Goal: Navigation & Orientation: Find specific page/section

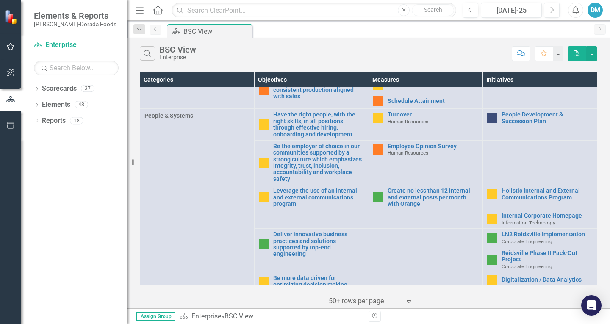
scroll to position [397, 0]
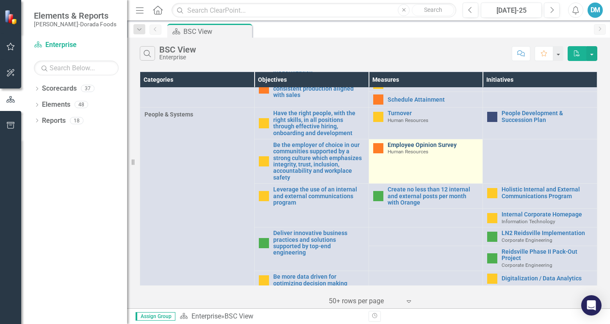
click at [401, 146] on link "Employee Opinion Survey" at bounding box center [433, 145] width 91 height 6
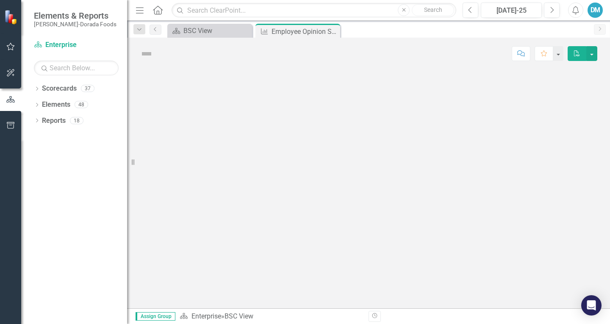
click at [401, 146] on div at bounding box center [368, 188] width 483 height 239
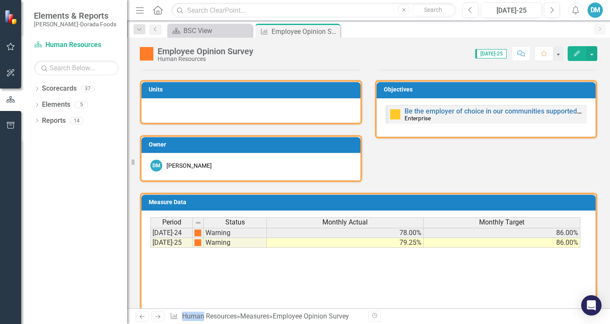
scroll to position [196, 0]
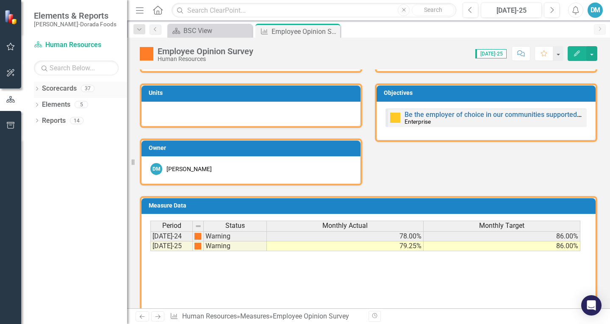
click at [54, 89] on link "Scorecards" at bounding box center [59, 89] width 35 height 10
click at [65, 44] on link "Scorecard Human Resources" at bounding box center [76, 45] width 85 height 10
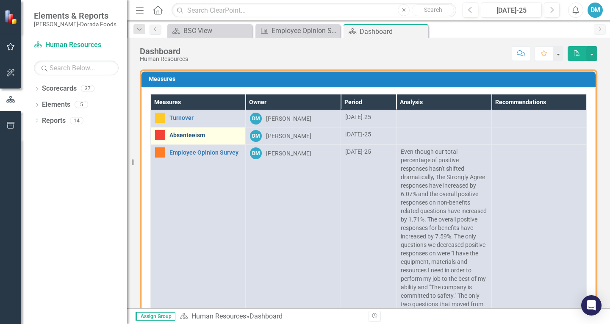
click at [179, 132] on link "Absenteeism" at bounding box center [205, 135] width 72 height 6
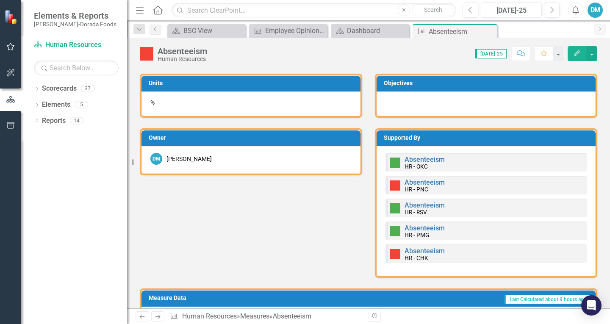
scroll to position [357, 0]
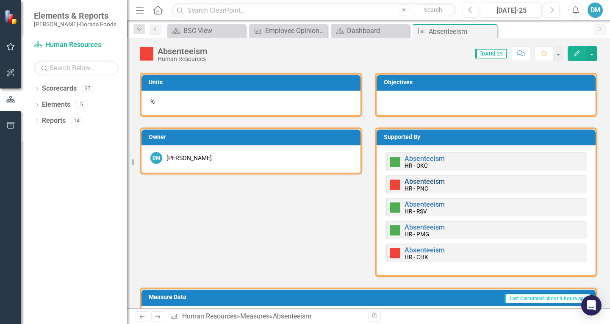
click at [418, 185] on link "Absenteeism" at bounding box center [424, 181] width 40 height 8
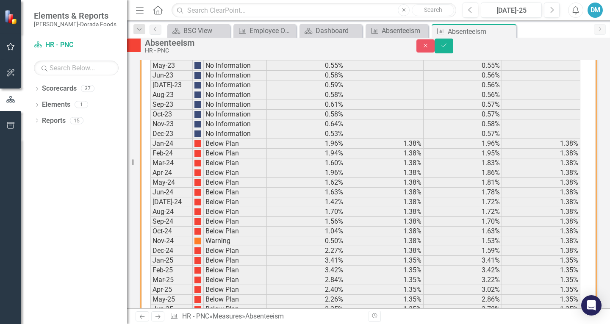
scroll to position [604, 0]
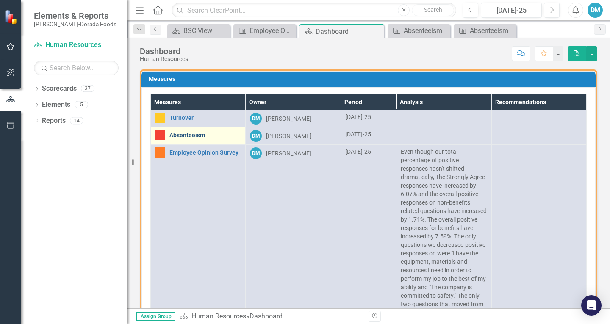
click at [177, 132] on link "Absenteeism" at bounding box center [205, 135] width 72 height 6
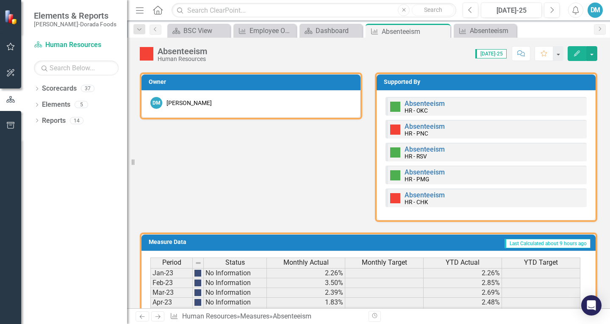
scroll to position [414, 0]
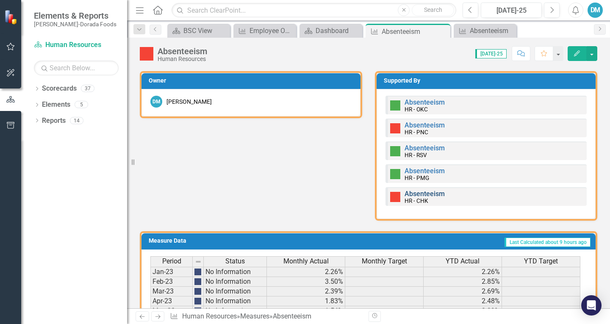
click at [422, 198] on link "Absenteeism" at bounding box center [424, 194] width 40 height 8
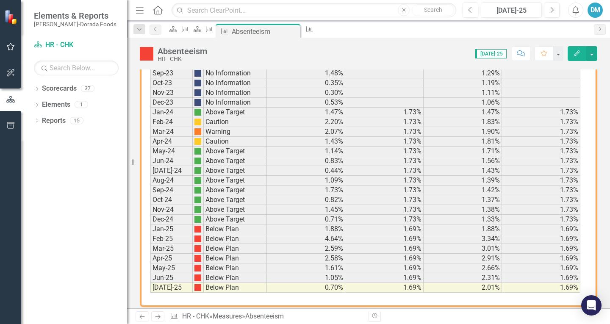
scroll to position [604, 0]
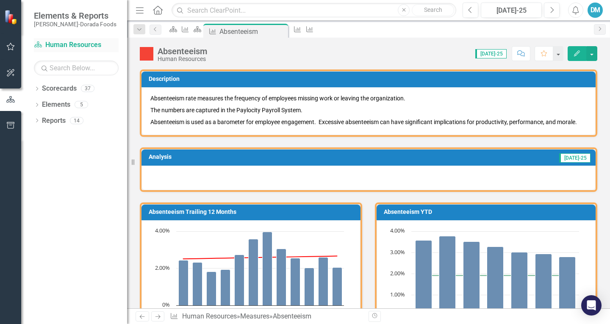
click at [61, 47] on link "Scorecard Human Resources" at bounding box center [76, 45] width 85 height 10
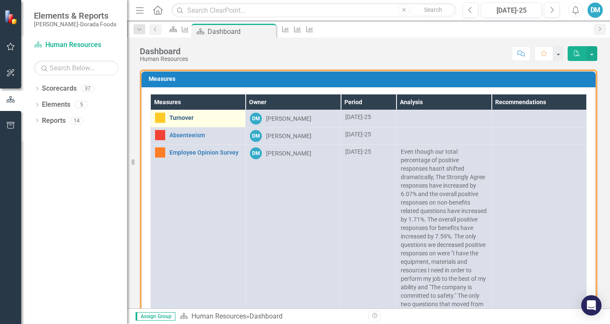
click at [182, 119] on link "Turnover" at bounding box center [205, 118] width 72 height 6
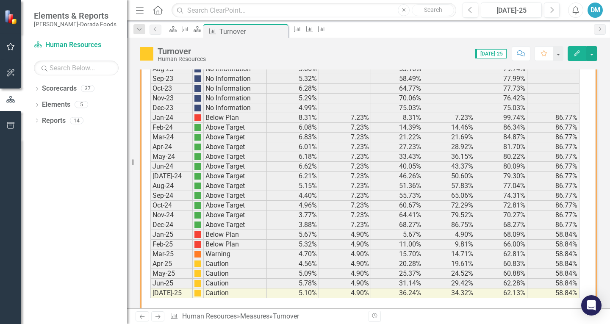
scroll to position [711, 0]
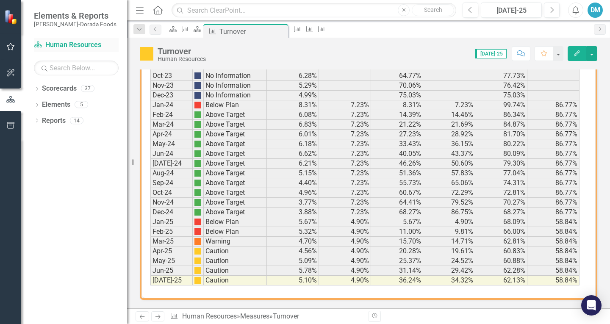
click at [76, 42] on link "Scorecard Human Resources" at bounding box center [76, 45] width 85 height 10
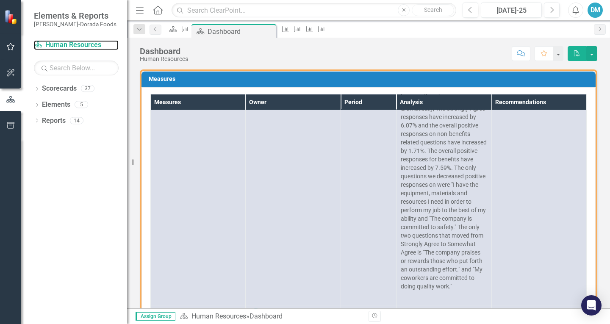
scroll to position [81, 0]
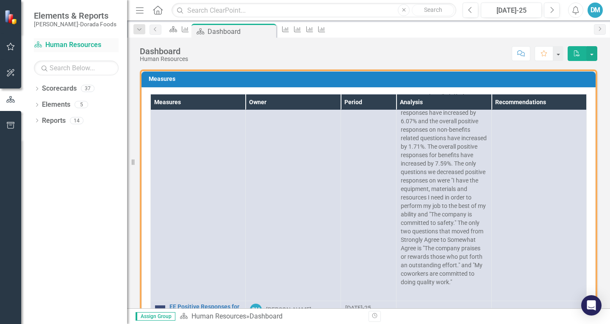
click at [53, 41] on link "Scorecard Human Resources" at bounding box center [76, 45] width 85 height 10
click at [59, 42] on link "Scorecard Human Resources" at bounding box center [76, 45] width 85 height 10
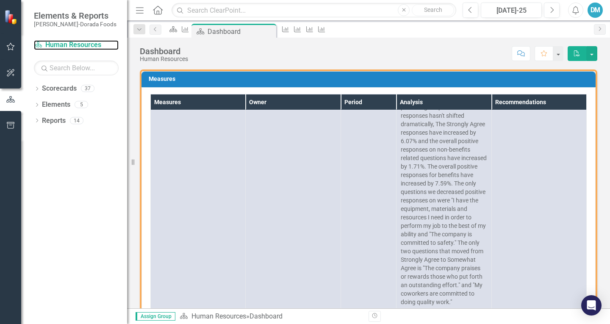
scroll to position [53, 0]
click at [56, 90] on link "Scorecards" at bounding box center [59, 89] width 35 height 10
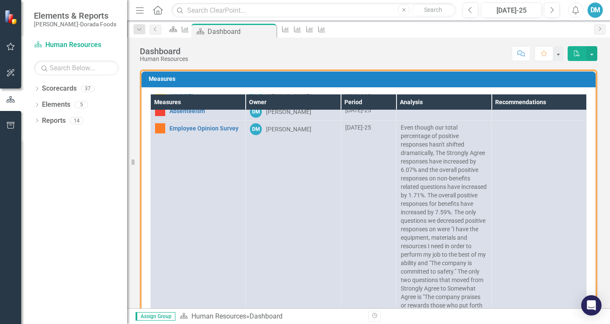
scroll to position [0, 0]
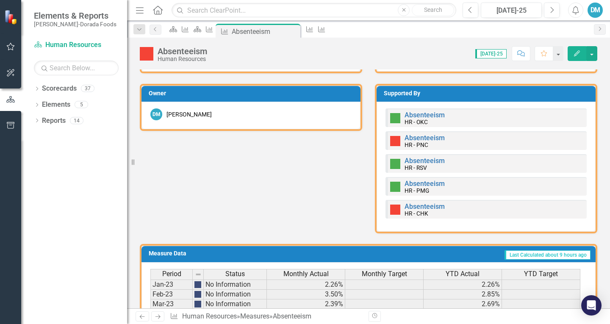
scroll to position [398, 0]
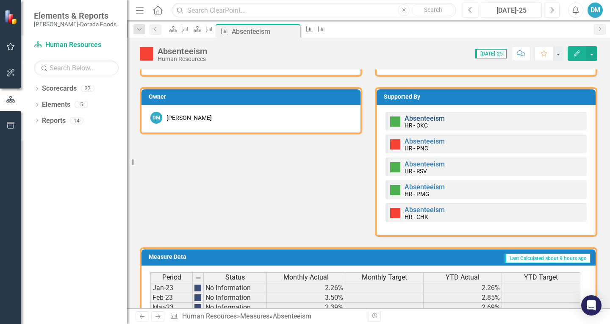
click at [421, 122] on link "Absenteeism" at bounding box center [424, 118] width 40 height 8
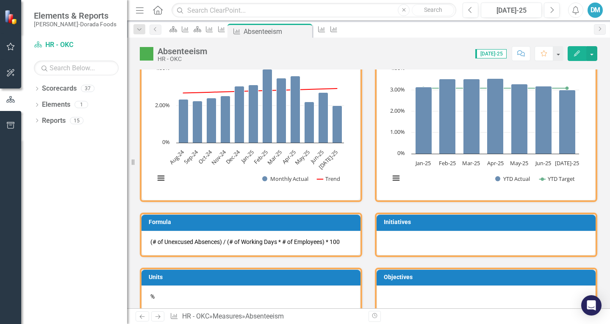
scroll to position [167, 0]
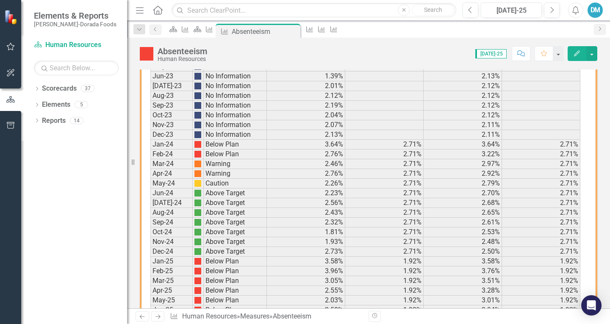
scroll to position [706, 0]
